Goal: Book appointment/travel/reservation

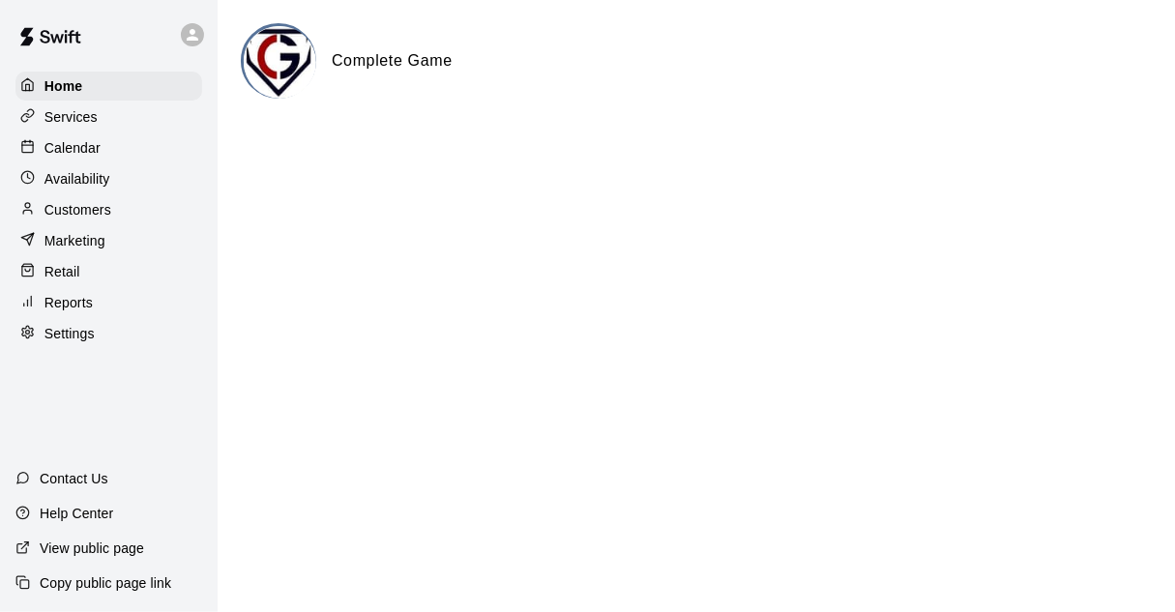
click at [53, 158] on p "Calendar" at bounding box center [72, 147] width 56 height 19
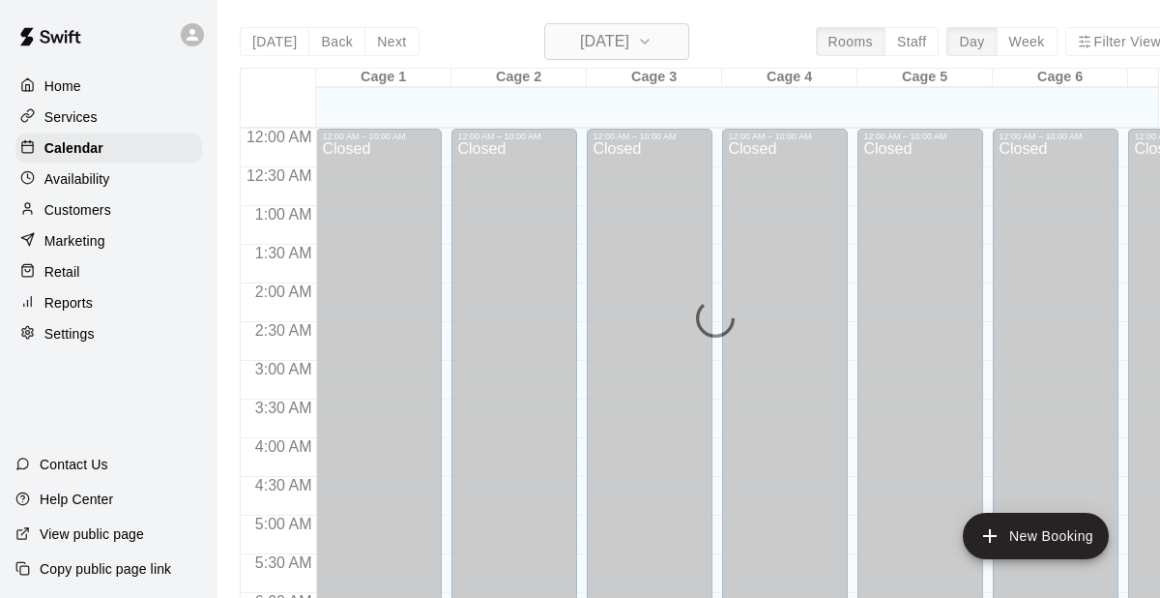
scroll to position [1090, 0]
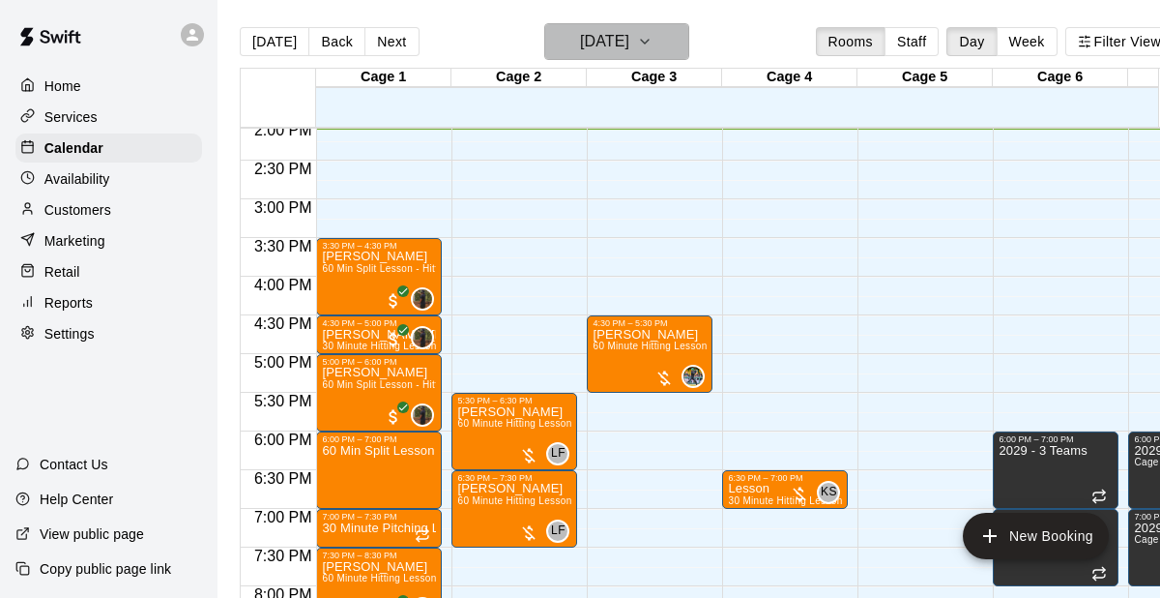
click at [629, 47] on h6 "[DATE]" at bounding box center [604, 41] width 49 height 27
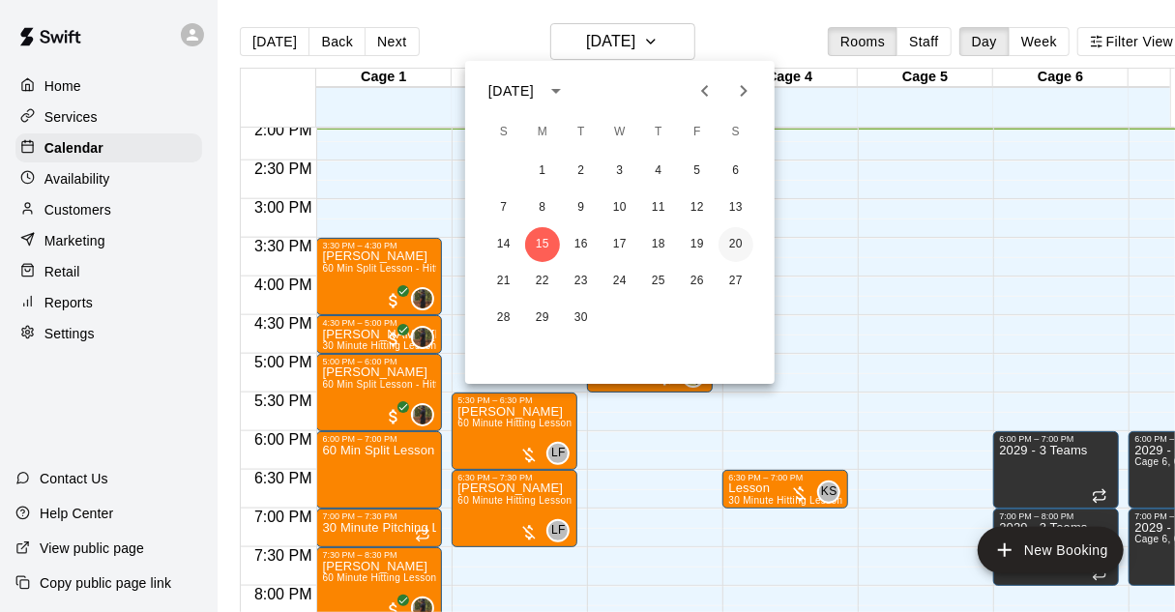
click at [743, 243] on button "20" at bounding box center [735, 244] width 35 height 35
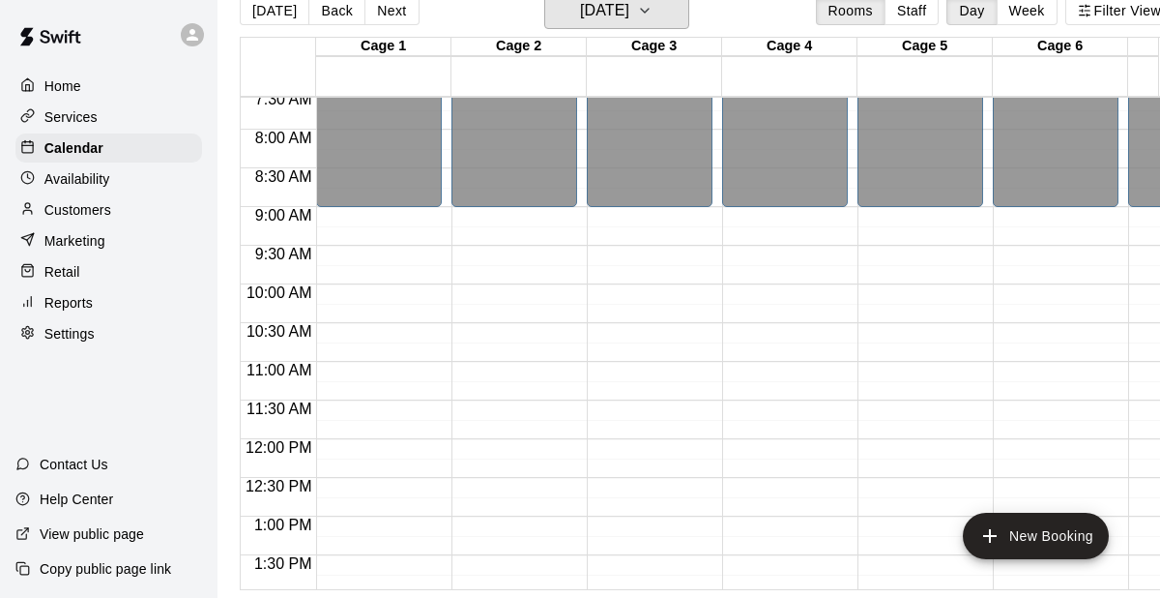
scroll to position [596, 0]
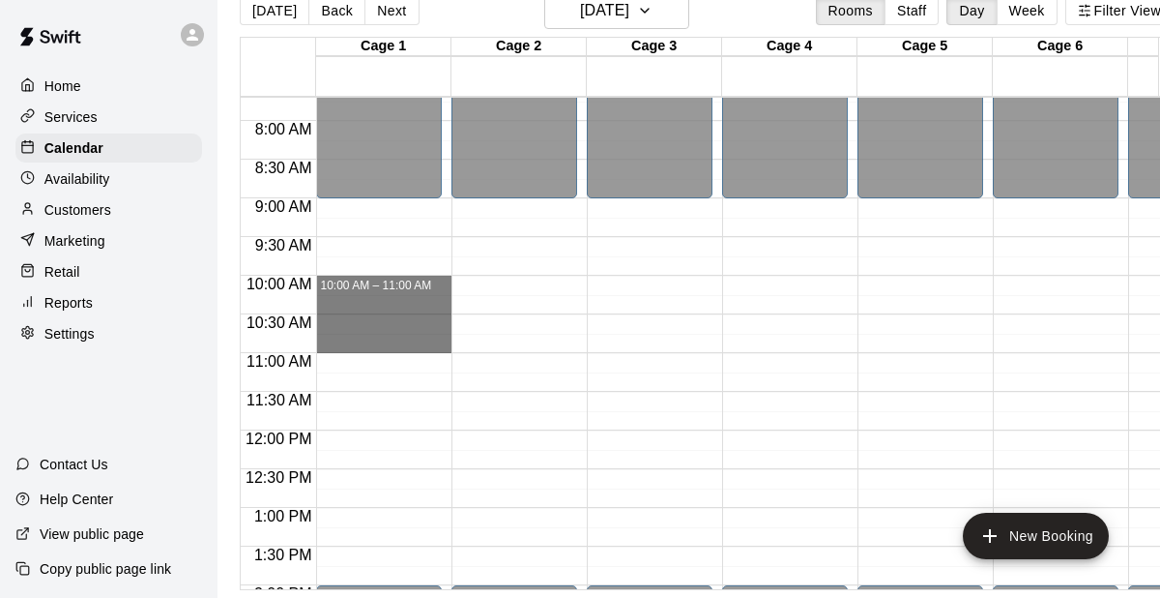
drag, startPoint x: 335, startPoint y: 262, endPoint x: 338, endPoint y: 335, distance: 73.5
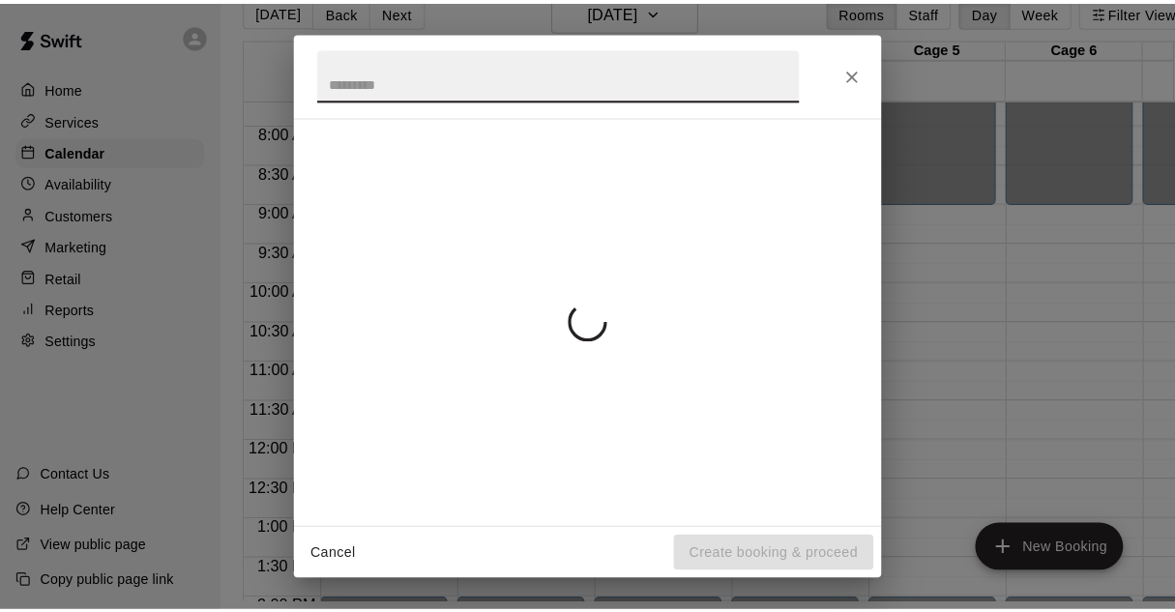
scroll to position [31, 0]
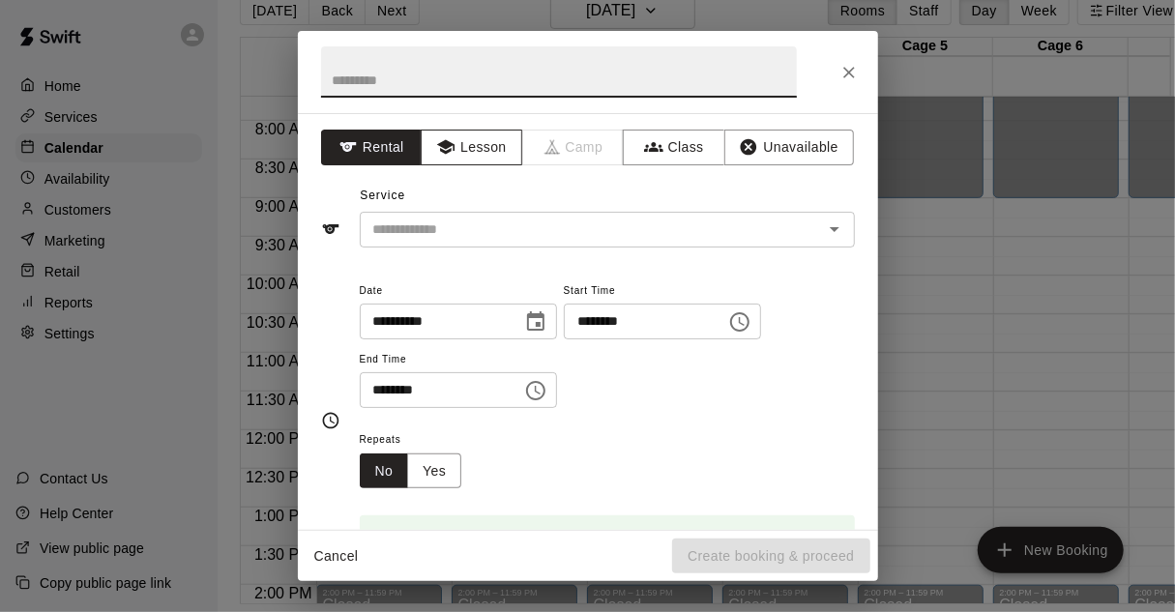
click at [472, 140] on button "Lesson" at bounding box center [472, 148] width 102 height 36
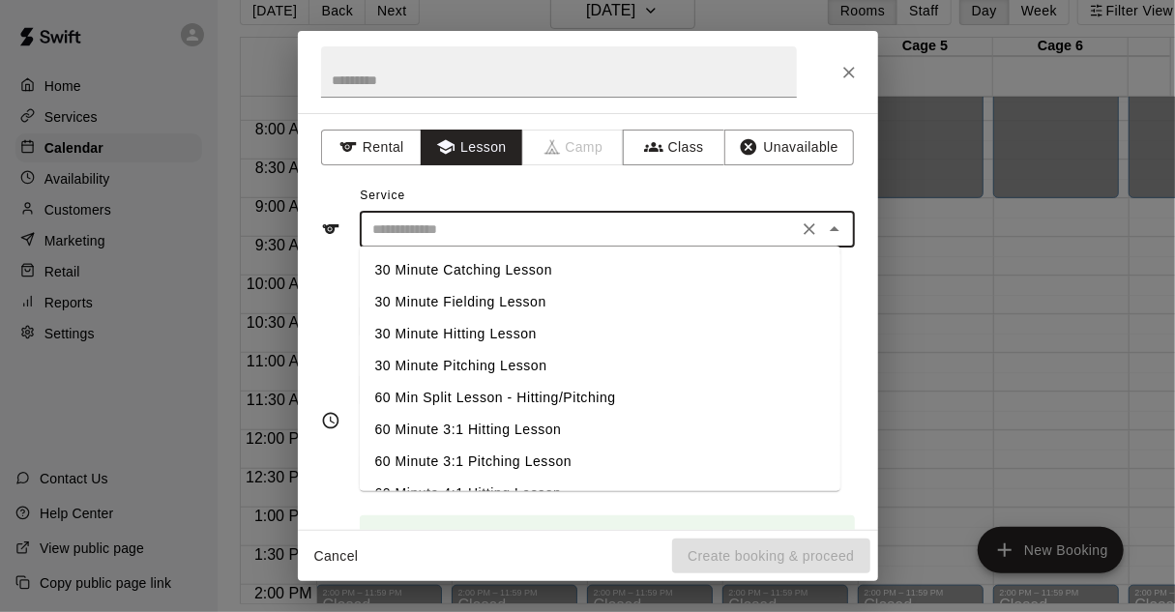
click at [507, 231] on input "text" at bounding box center [578, 230] width 426 height 24
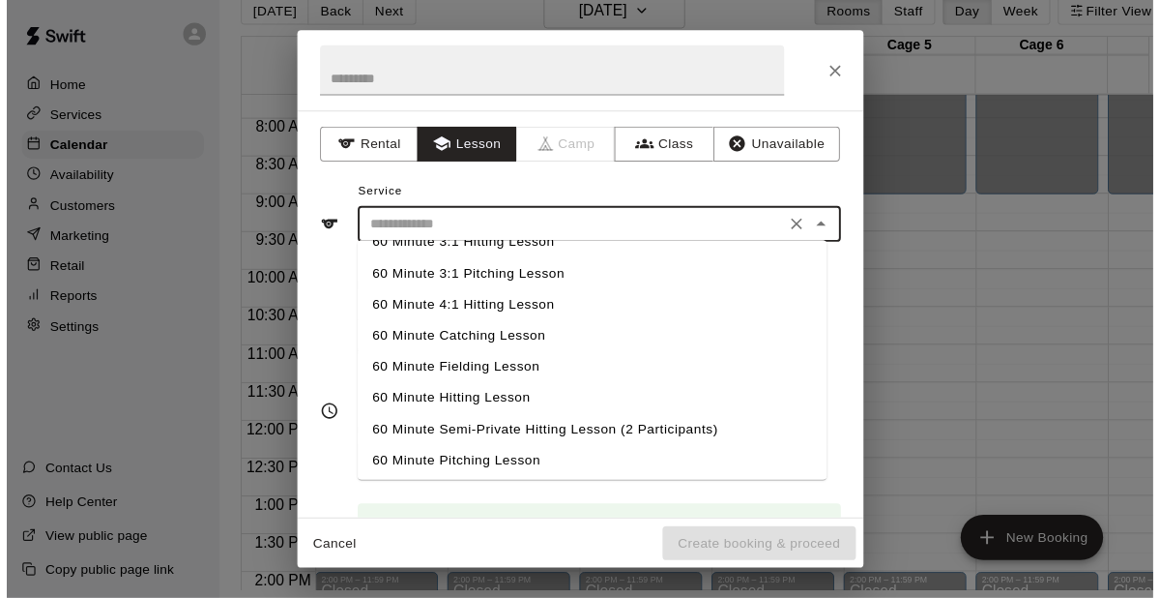
scroll to position [184, 0]
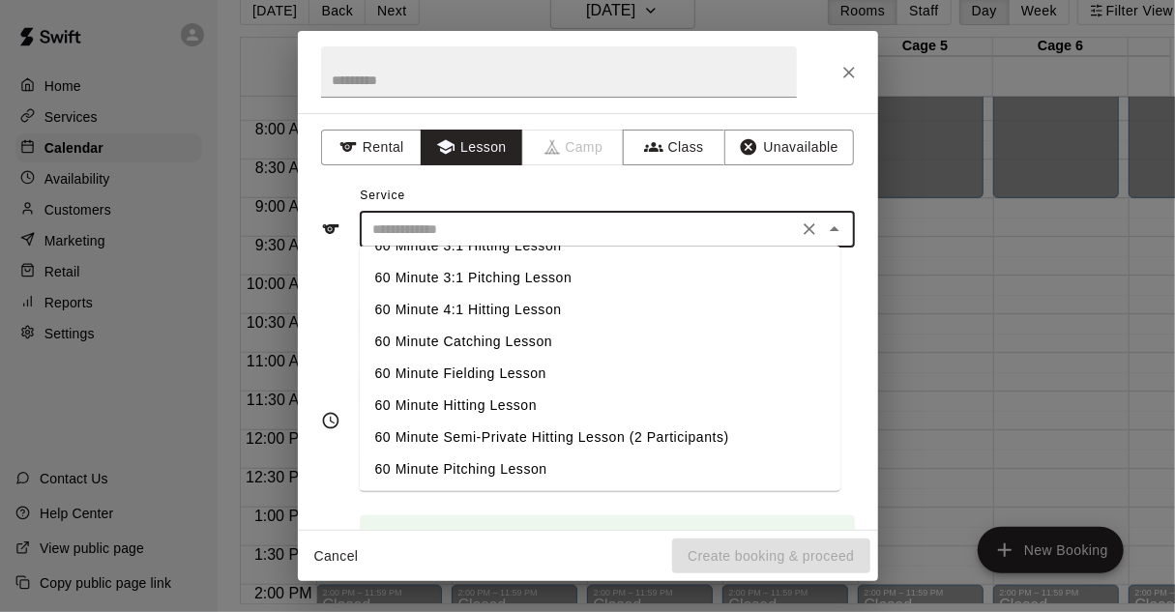
click at [510, 403] on li "60 Minute Hitting Lesson" at bounding box center [600, 406] width 481 height 32
type input "**********"
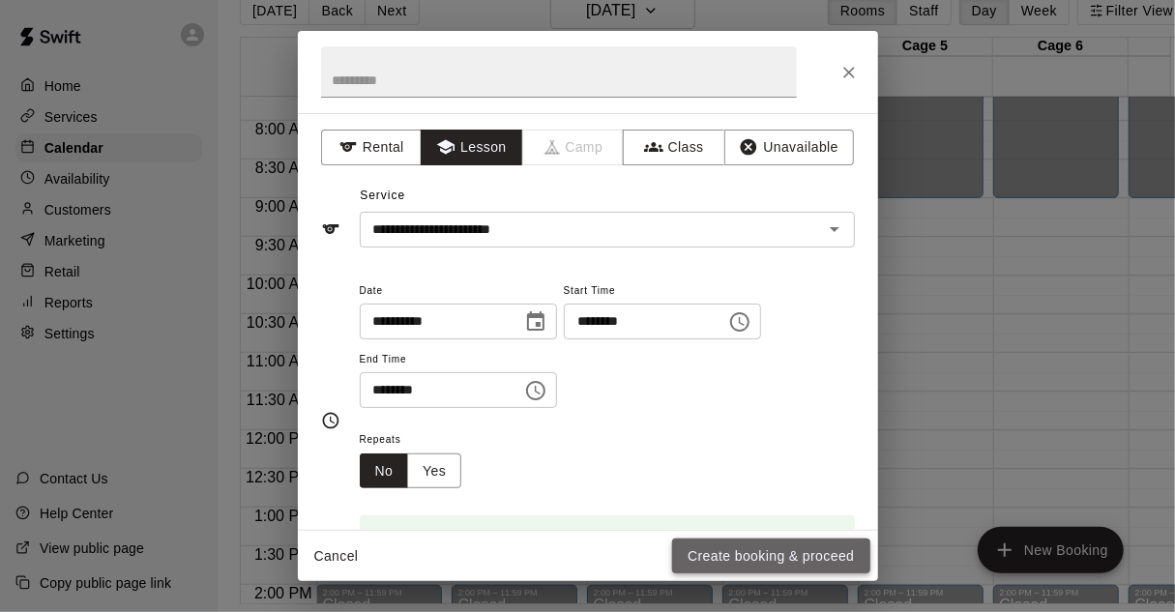
click at [731, 544] on button "Create booking & proceed" at bounding box center [770, 557] width 197 height 36
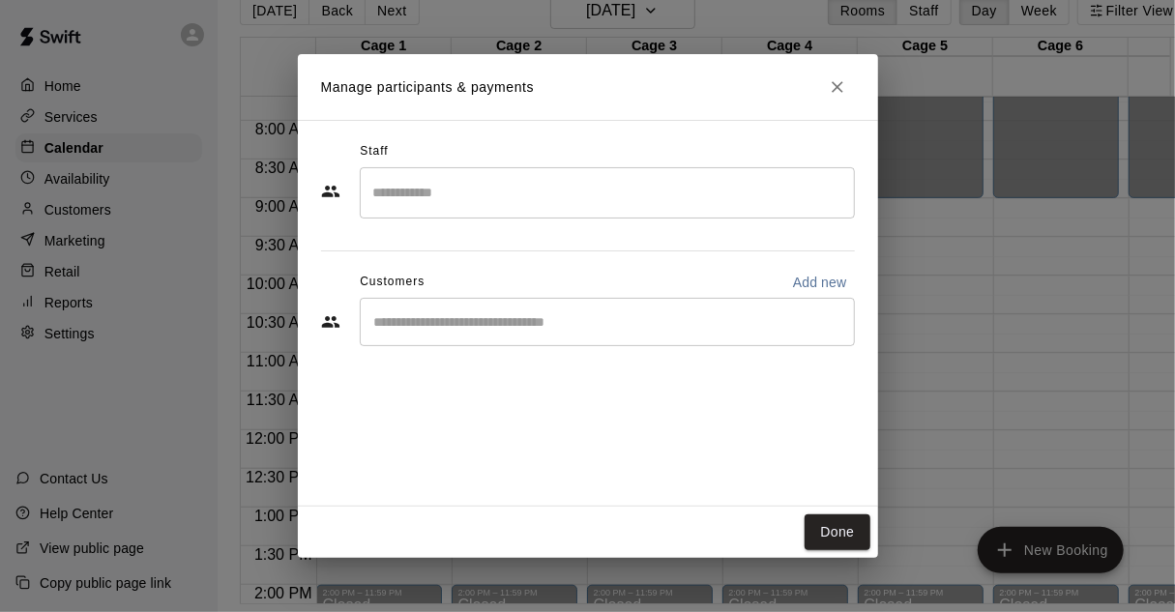
click at [515, 203] on input "Search staff" at bounding box center [607, 193] width 478 height 34
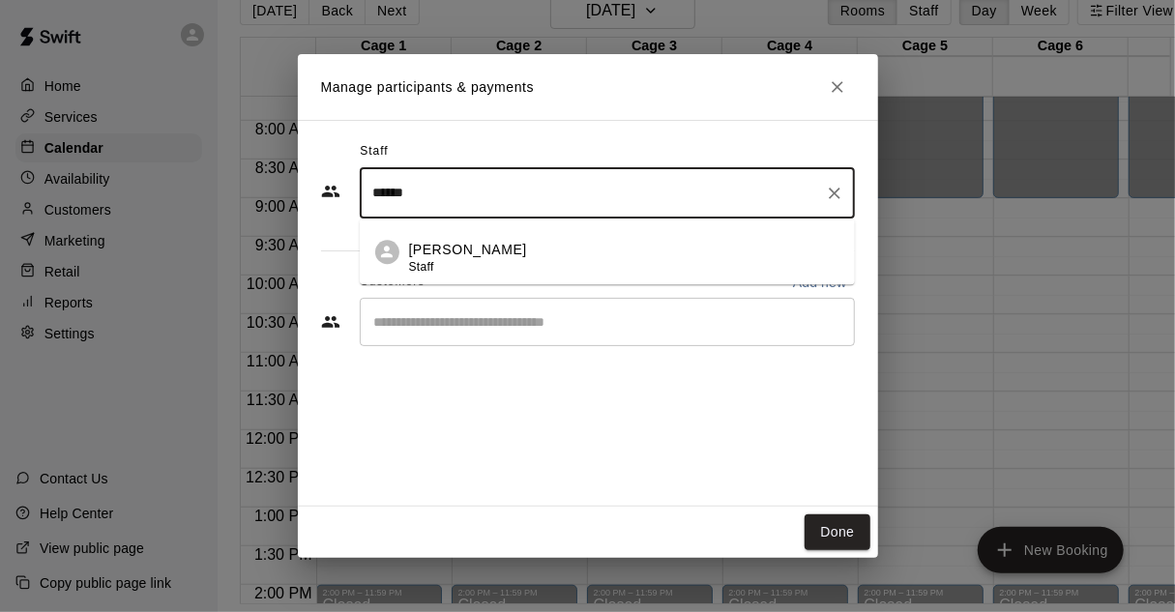
click at [464, 247] on p "[PERSON_NAME]" at bounding box center [468, 250] width 118 height 20
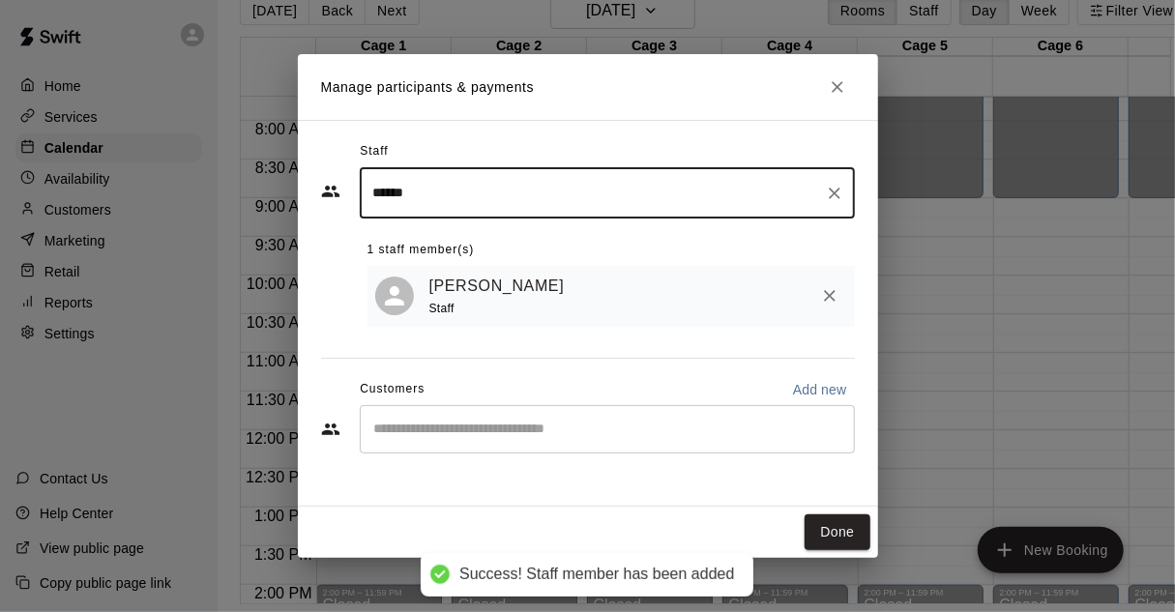
click at [454, 197] on input "******" at bounding box center [592, 193] width 449 height 34
type input "******"
click at [476, 423] on input "Start typing to search customers..." at bounding box center [607, 429] width 478 height 19
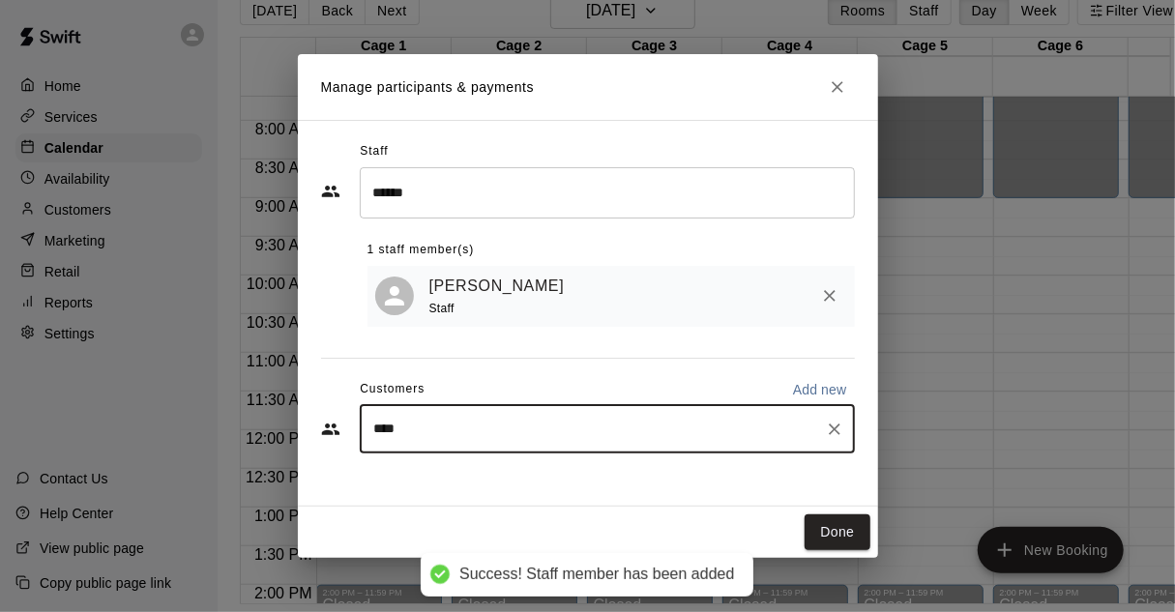
type input "*****"
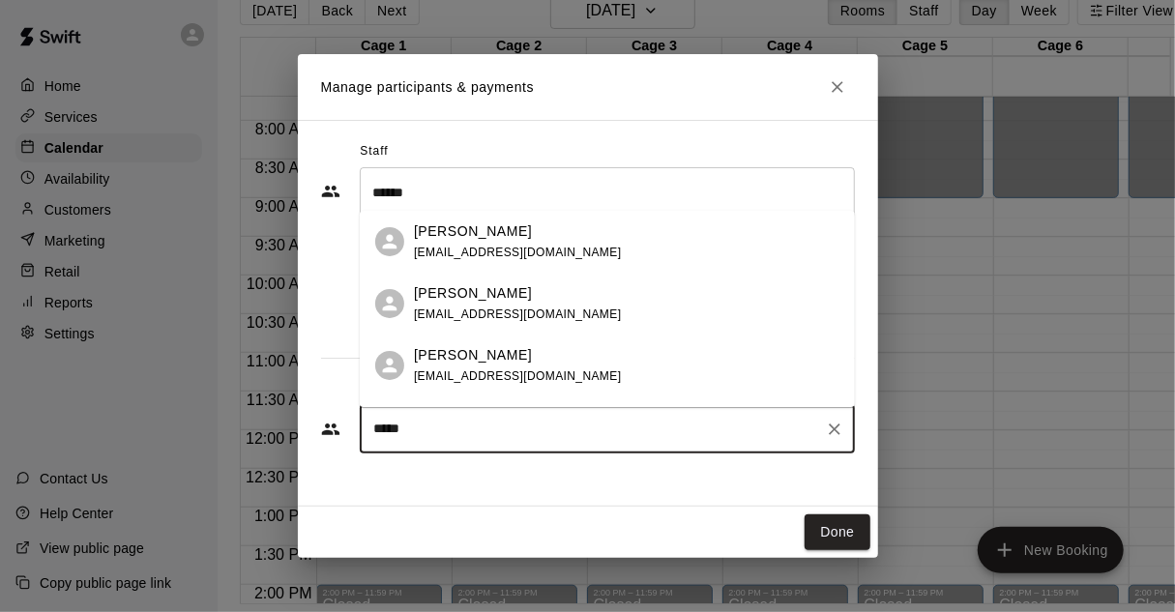
click at [447, 235] on p "[PERSON_NAME]" at bounding box center [473, 231] width 118 height 20
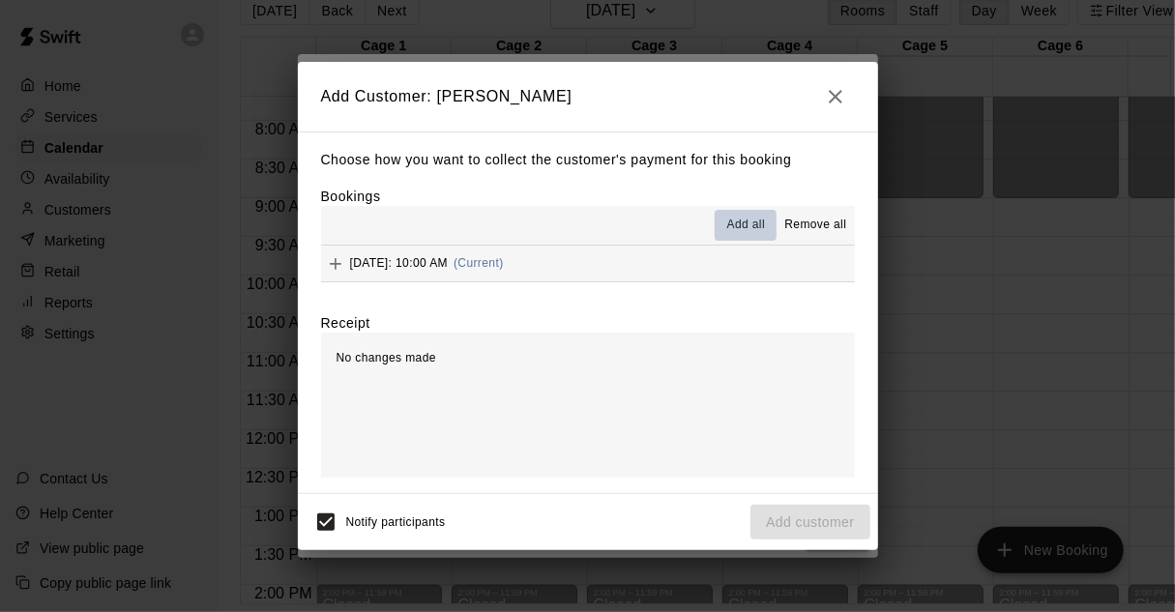
click at [725, 220] on button "Add all" at bounding box center [745, 225] width 62 height 31
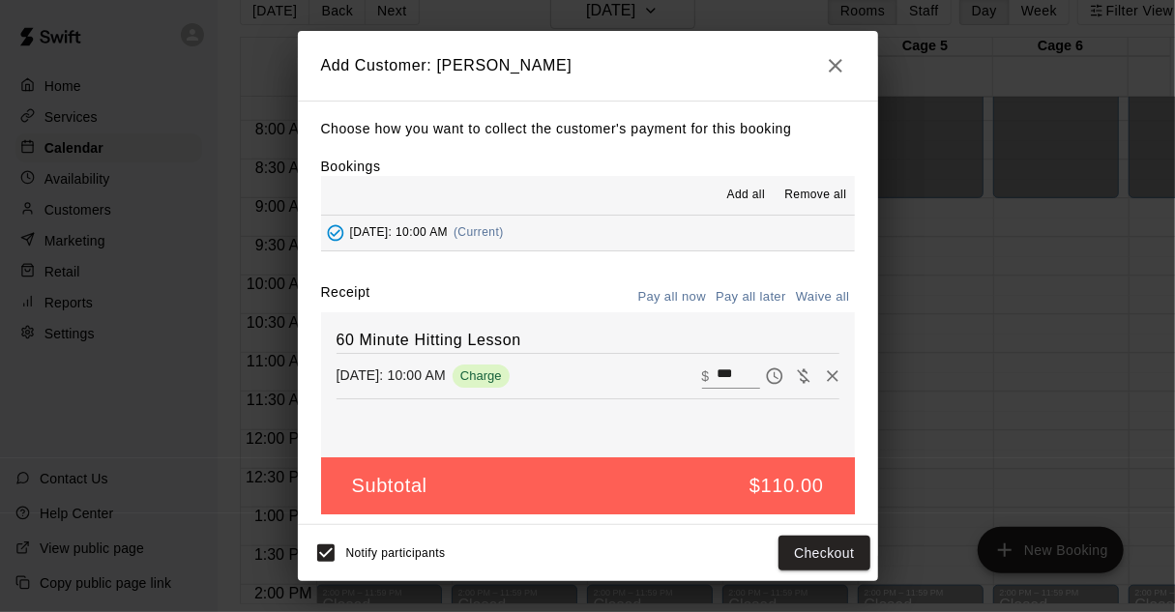
click at [724, 303] on button "Pay all later" at bounding box center [751, 297] width 80 height 30
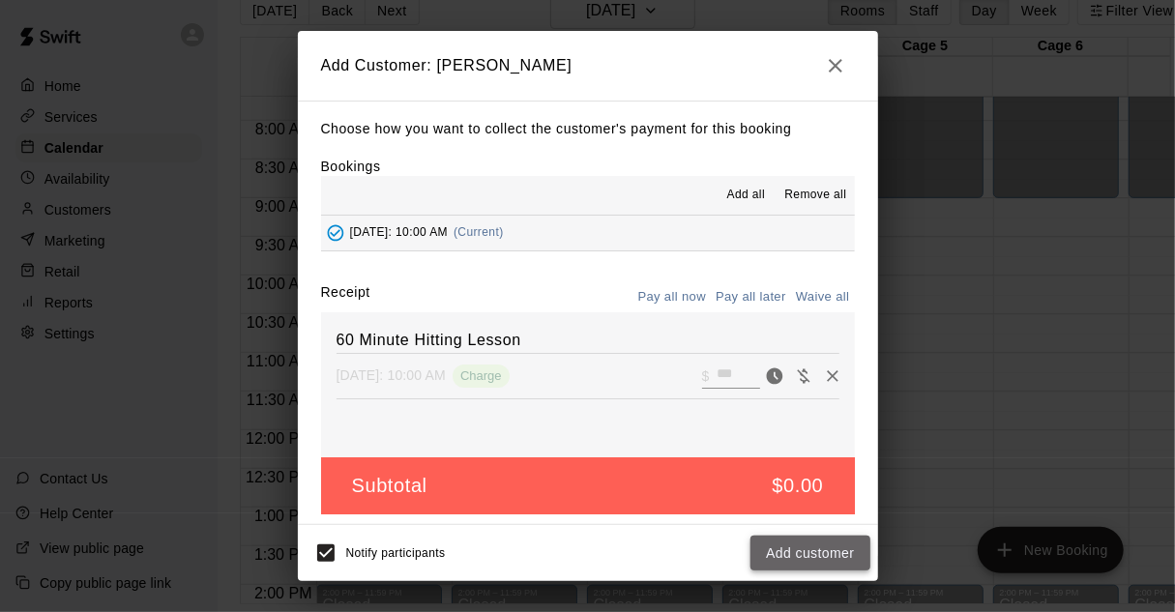
click at [820, 550] on button "Add customer" at bounding box center [809, 554] width 119 height 36
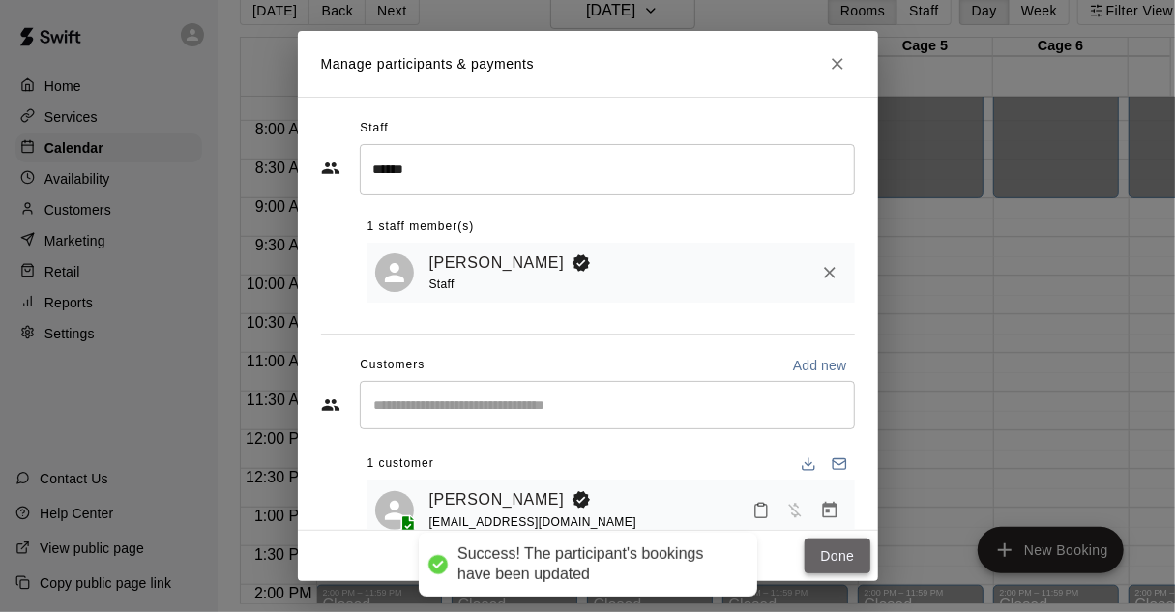
click at [835, 546] on button "Done" at bounding box center [836, 557] width 65 height 36
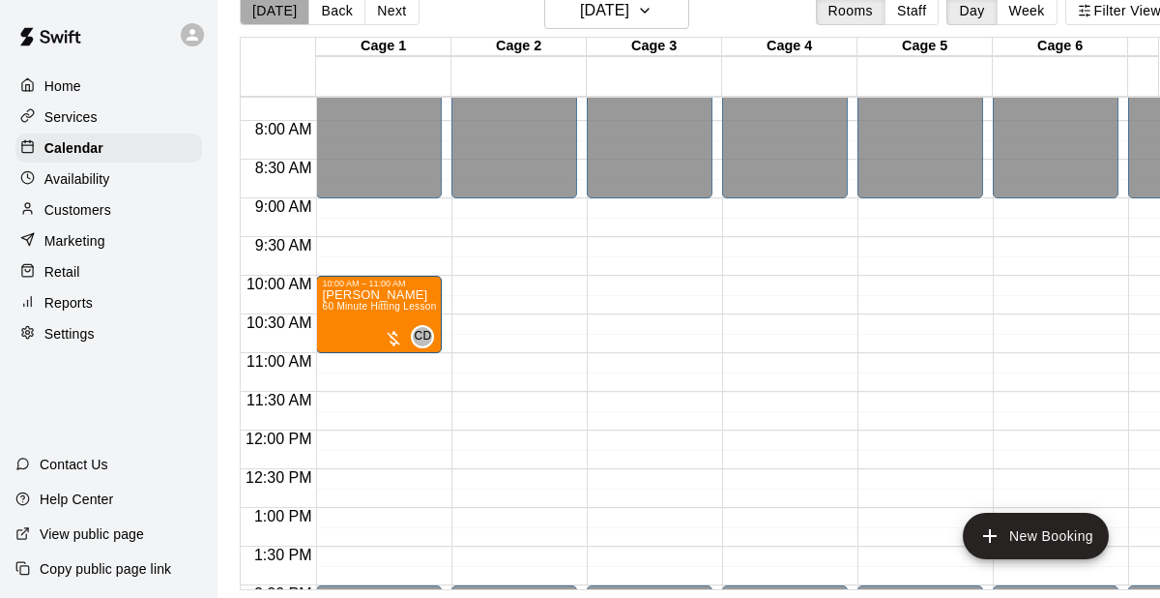
click at [280, 20] on button "[DATE]" at bounding box center [275, 10] width 70 height 29
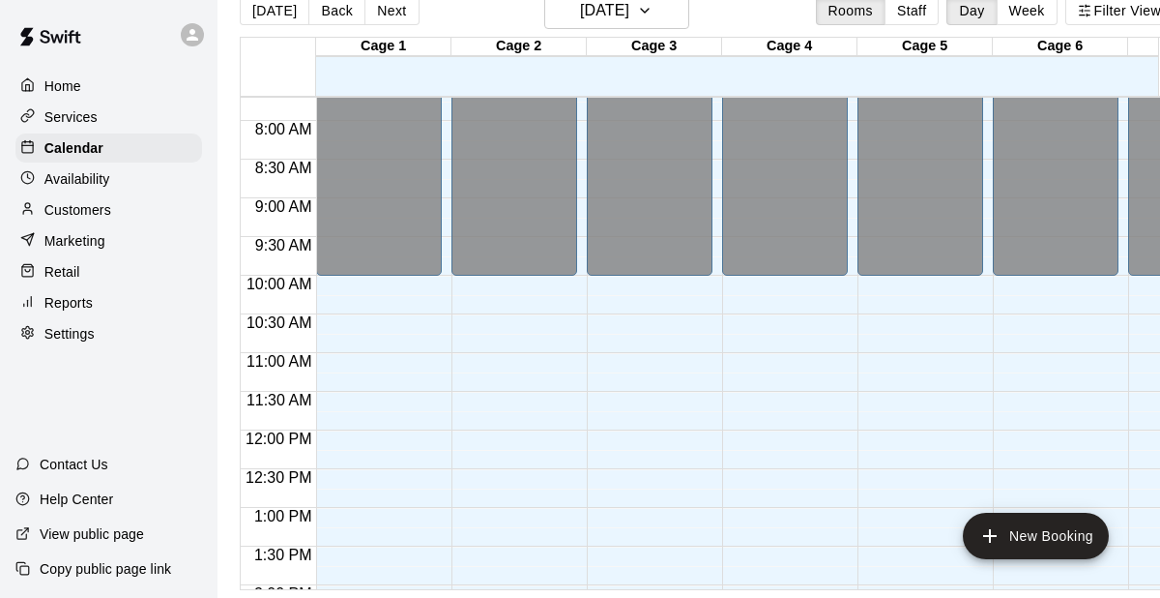
scroll to position [45, 0]
